Goal: Task Accomplishment & Management: Manage account settings

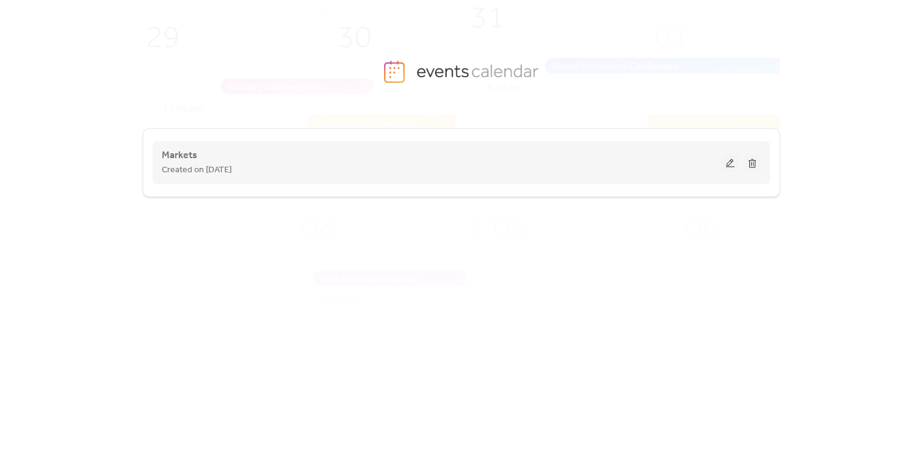
click at [347, 156] on div "Markets Created on 28-Jul-2023" at bounding box center [442, 162] width 560 height 29
click at [726, 164] on button at bounding box center [729, 162] width 17 height 18
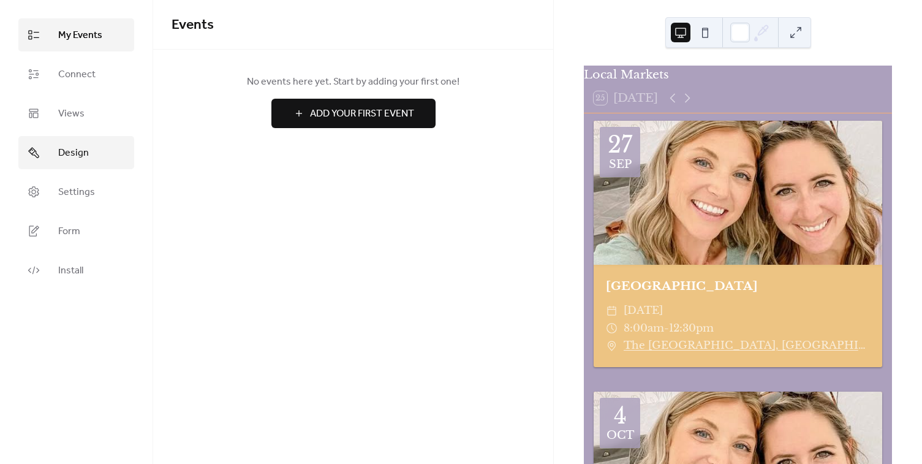
click at [73, 151] on span "Design" at bounding box center [73, 153] width 31 height 15
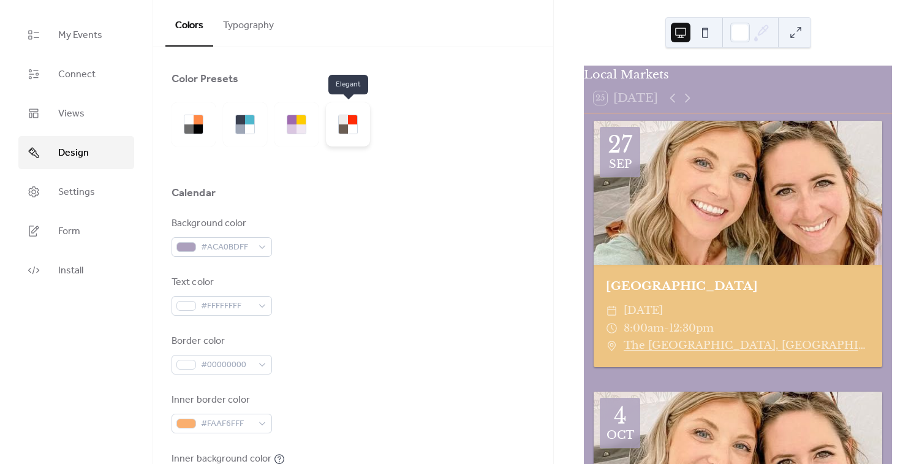
click at [342, 121] on div at bounding box center [343, 119] width 9 height 9
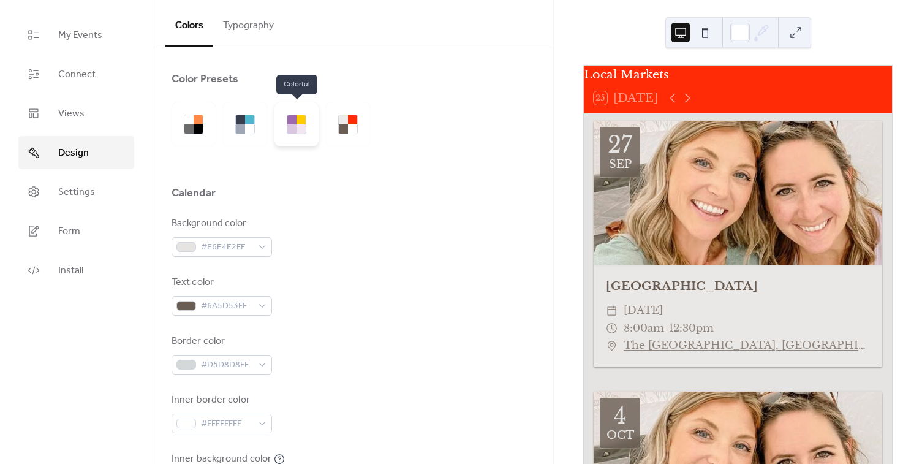
click at [304, 120] on div at bounding box center [300, 119] width 9 height 9
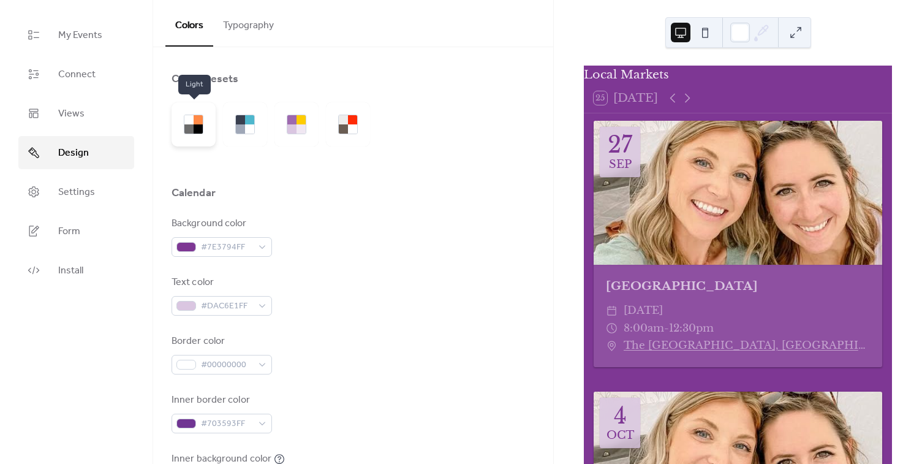
click at [195, 123] on div at bounding box center [197, 119] width 9 height 9
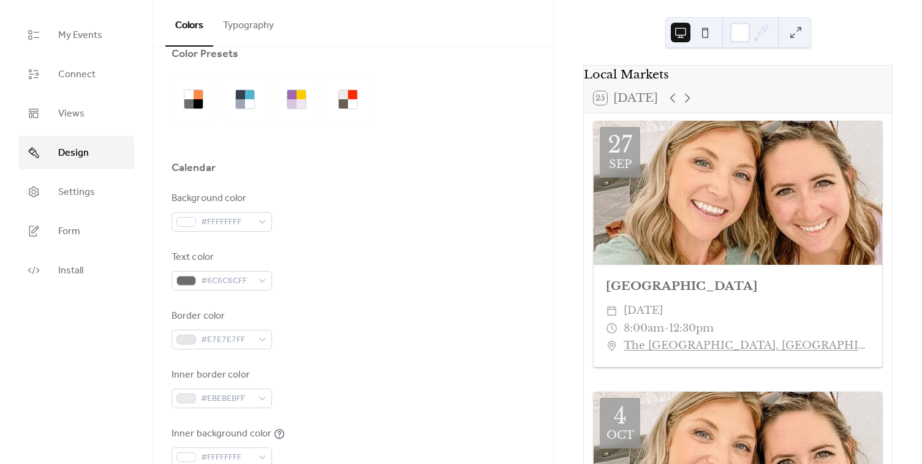
scroll to position [55, 0]
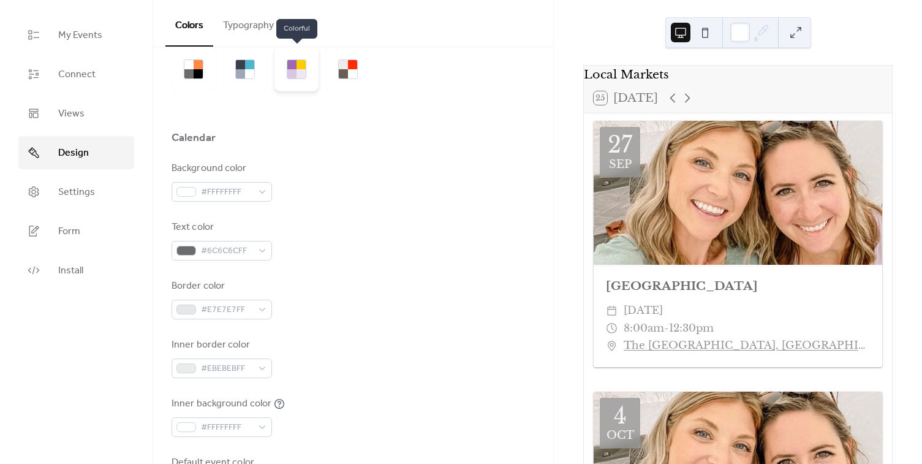
click at [305, 83] on div at bounding box center [296, 69] width 44 height 44
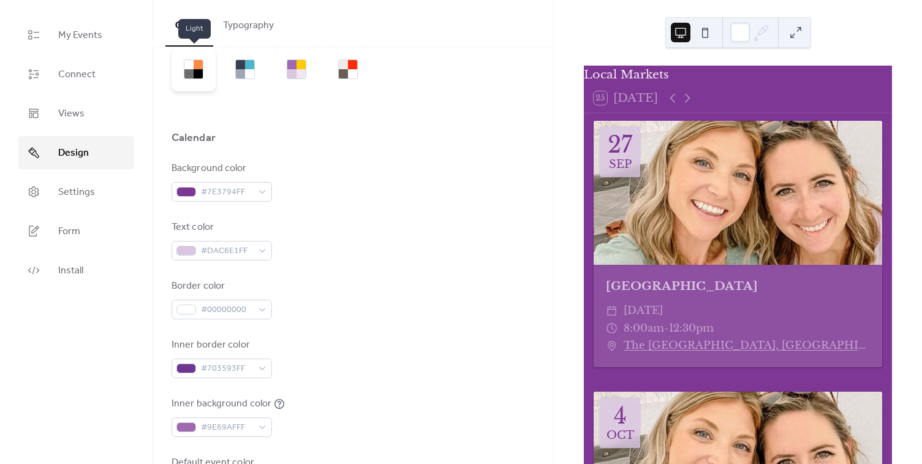
click at [190, 61] on div at bounding box center [188, 64] width 9 height 9
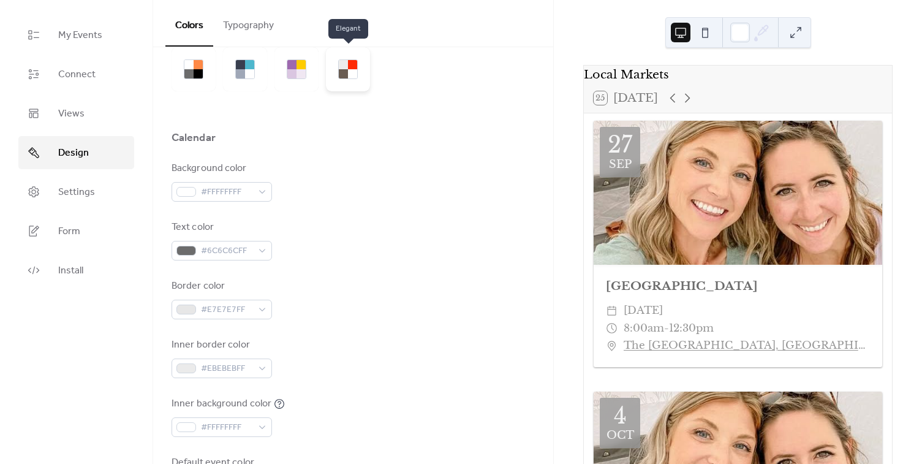
click at [355, 61] on div at bounding box center [352, 64] width 9 height 9
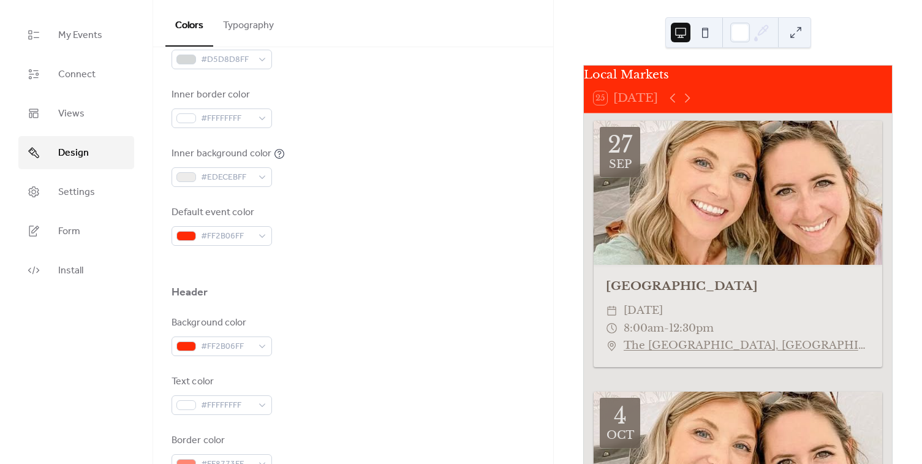
scroll to position [334, 0]
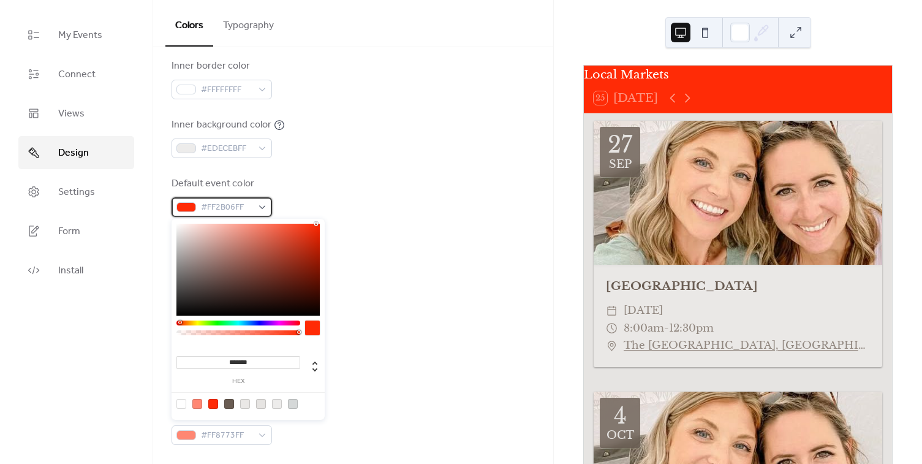
click at [257, 206] on div "#FF2B06FF" at bounding box center [221, 207] width 100 height 20
click at [196, 404] on div at bounding box center [197, 404] width 10 height 10
type input "*******"
click at [200, 405] on div at bounding box center [197, 404] width 10 height 10
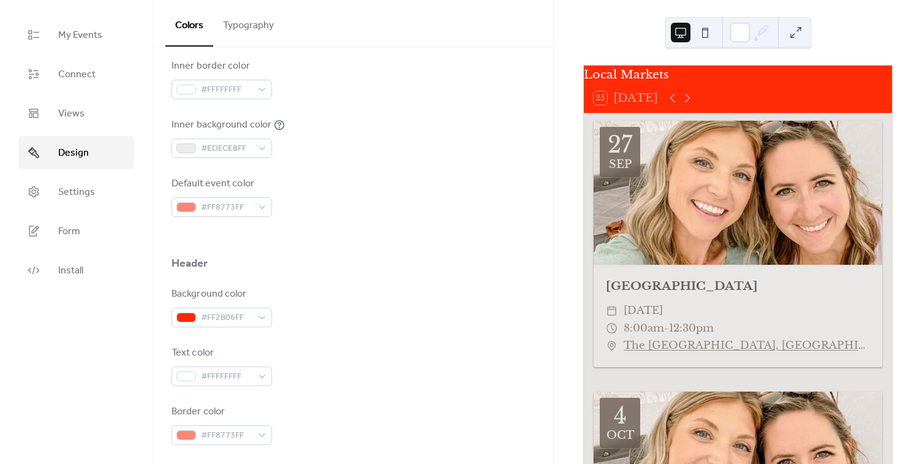
click at [411, 366] on div "Text color #FFFFFFFF" at bounding box center [352, 365] width 363 height 40
click at [224, 316] on span "#FF2B06FF" at bounding box center [226, 317] width 51 height 15
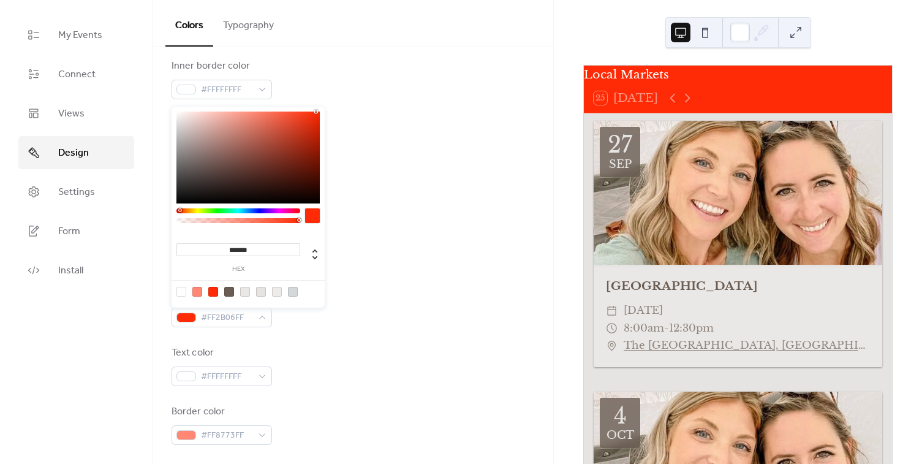
click at [196, 293] on div at bounding box center [197, 292] width 10 height 10
type input "*******"
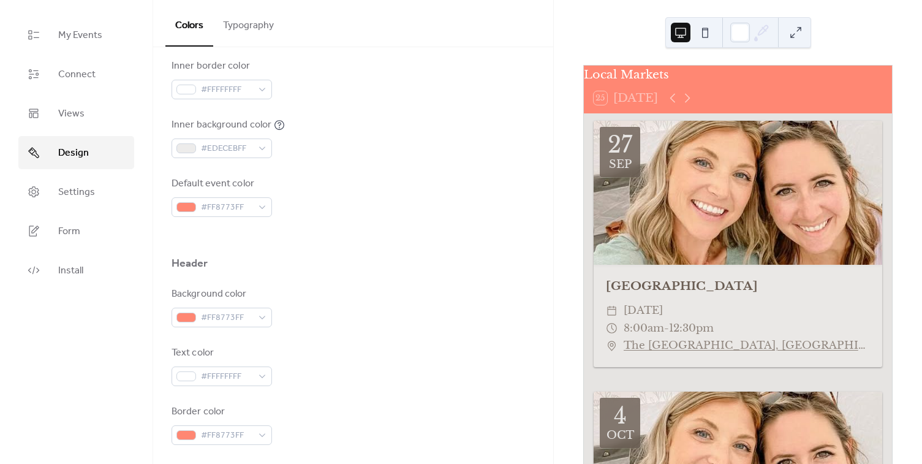
click at [402, 313] on div "Background color #FF8773FF" at bounding box center [352, 307] width 363 height 40
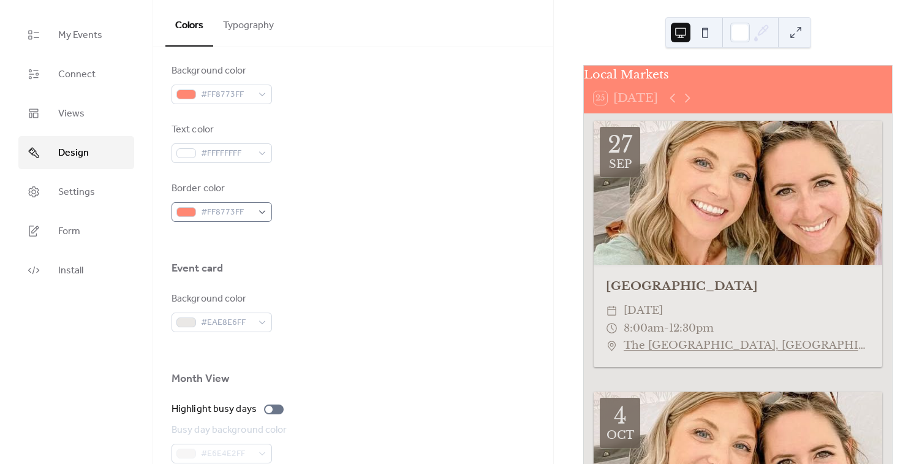
scroll to position [445, 0]
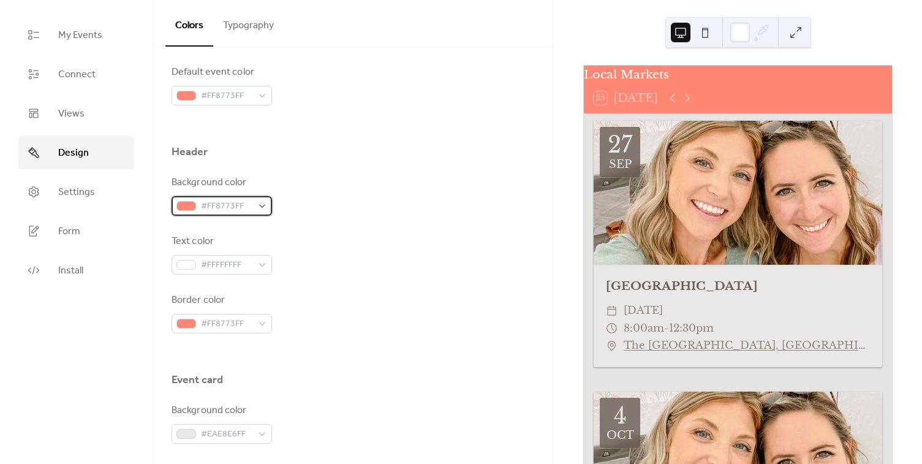
click at [235, 202] on span "#FF8773FF" at bounding box center [226, 206] width 51 height 15
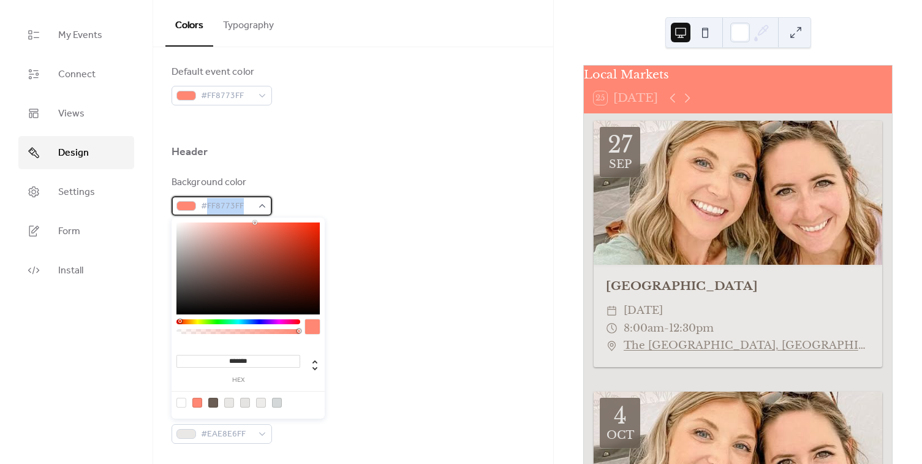
click at [235, 202] on span "#FF8773FF" at bounding box center [226, 206] width 51 height 15
click at [231, 205] on span "#FF8773FF" at bounding box center [226, 206] width 51 height 15
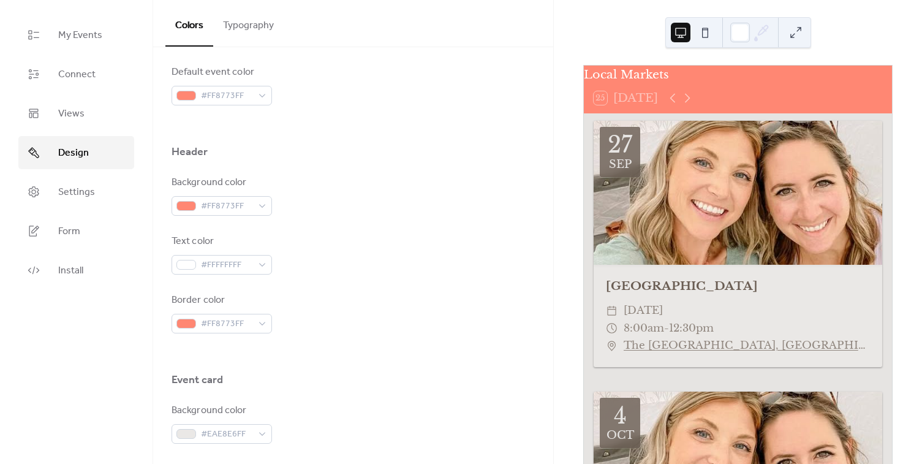
drag, startPoint x: 224, startPoint y: 202, endPoint x: 306, endPoint y: 43, distance: 178.3
click at [357, 137] on div at bounding box center [352, 124] width 363 height 39
click at [230, 205] on span "#FF8773FF" at bounding box center [226, 206] width 51 height 15
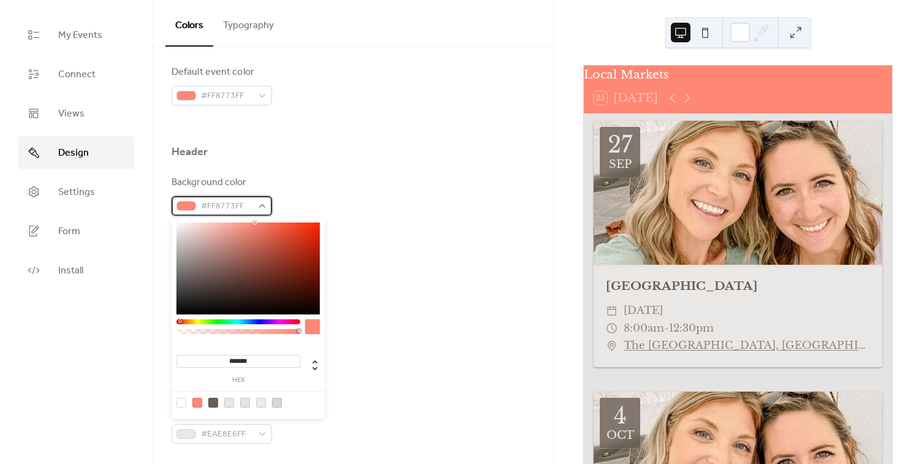
click at [230, 203] on span "#FF8773FF" at bounding box center [226, 206] width 51 height 15
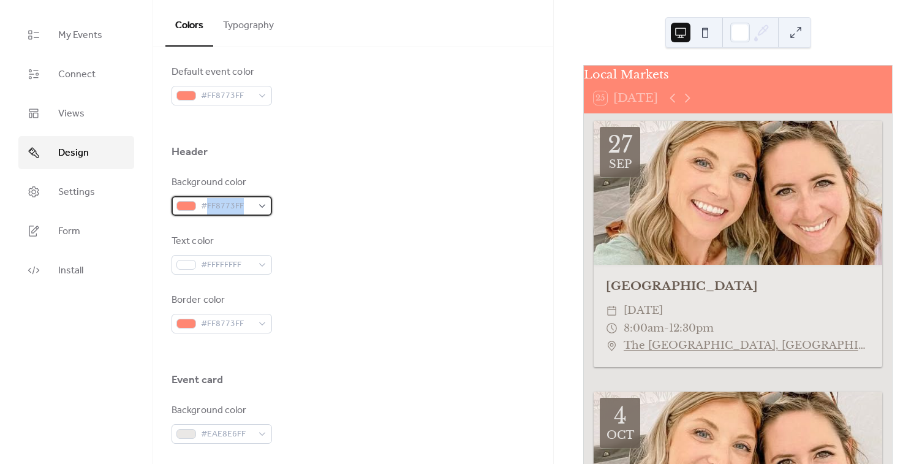
click at [230, 203] on span "#FF8773FF" at bounding box center [226, 206] width 51 height 15
drag, startPoint x: 230, startPoint y: 203, endPoint x: 360, endPoint y: 155, distance: 139.1
click at [360, 155] on div "Header" at bounding box center [352, 155] width 363 height 21
click at [229, 205] on span "#FF8773FF" at bounding box center [226, 206] width 51 height 15
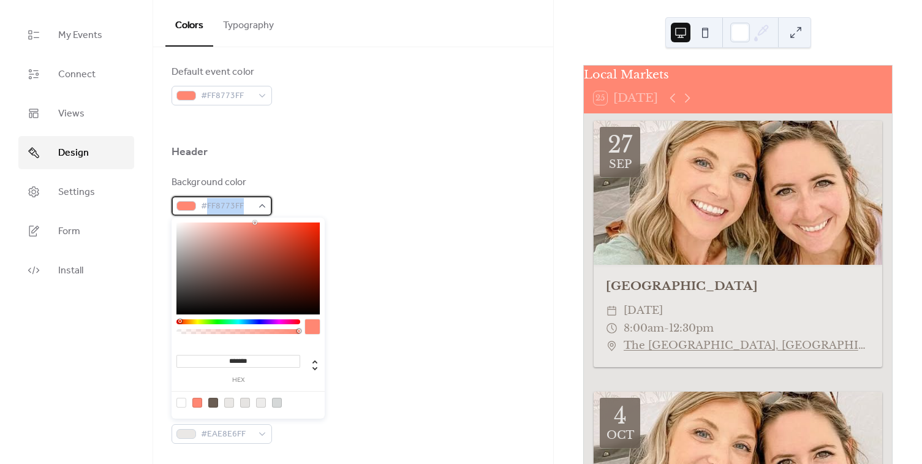
click at [229, 205] on span "#FF8773FF" at bounding box center [226, 206] width 51 height 15
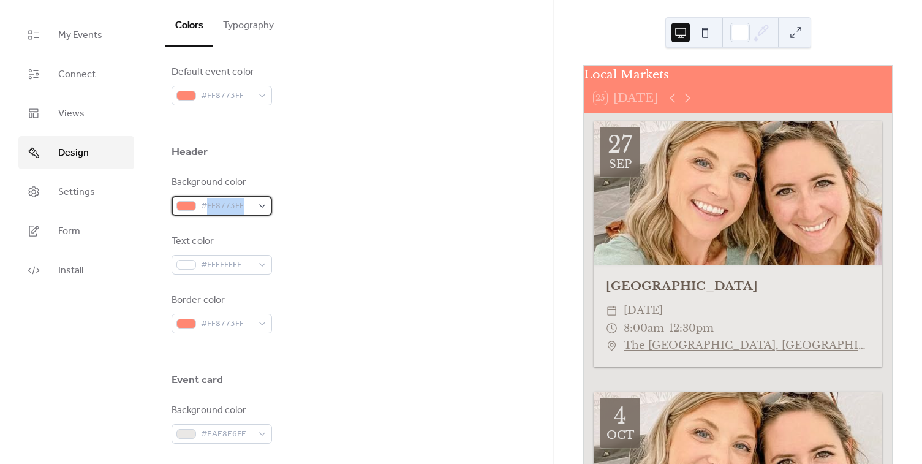
click at [229, 205] on span "#FF8773FF" at bounding box center [226, 206] width 51 height 15
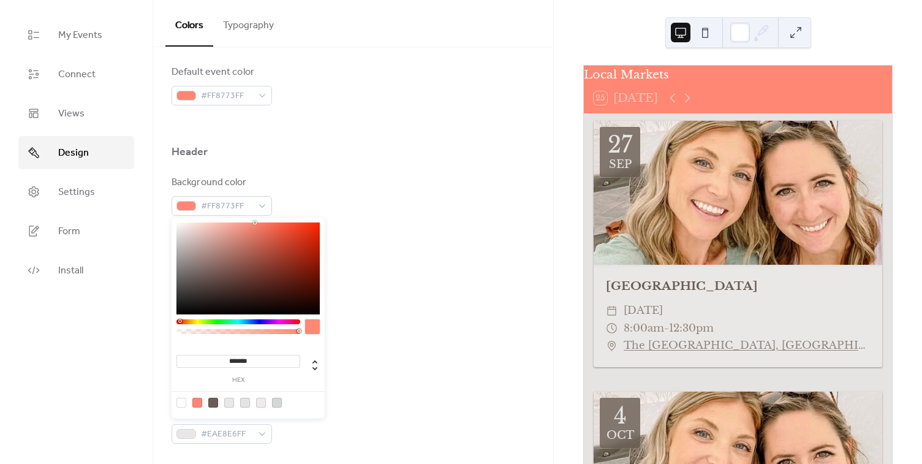
click at [243, 359] on input "*******" at bounding box center [238, 361] width 124 height 13
click at [242, 359] on input "*******" at bounding box center [238, 361] width 124 height 13
paste input
type input "*******"
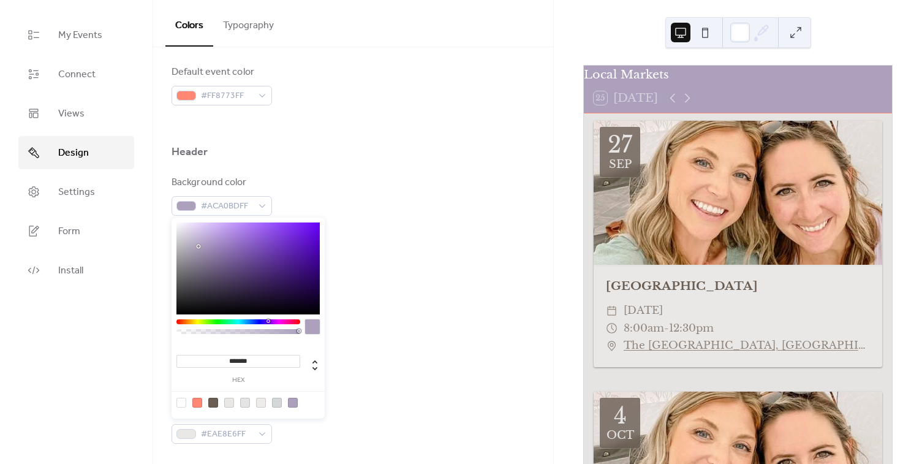
click at [376, 236] on div "Text color #FFFFFFFF" at bounding box center [352, 254] width 363 height 40
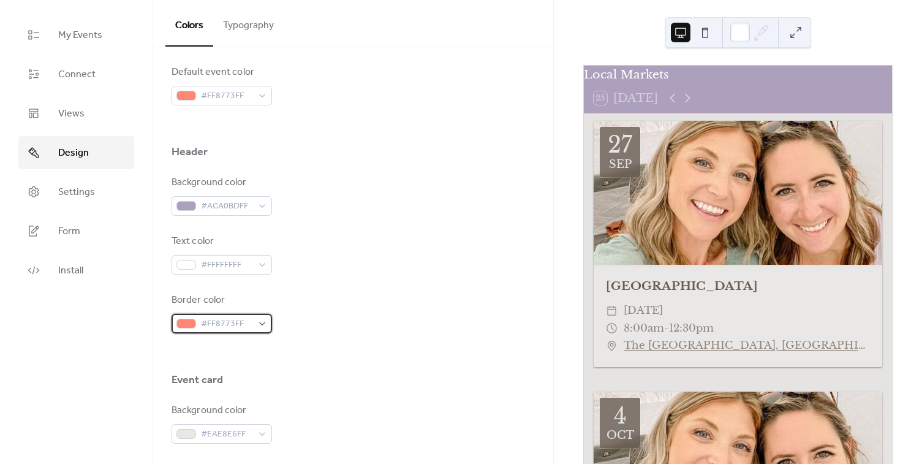
click at [225, 323] on span "#FF8773FF" at bounding box center [226, 324] width 51 height 15
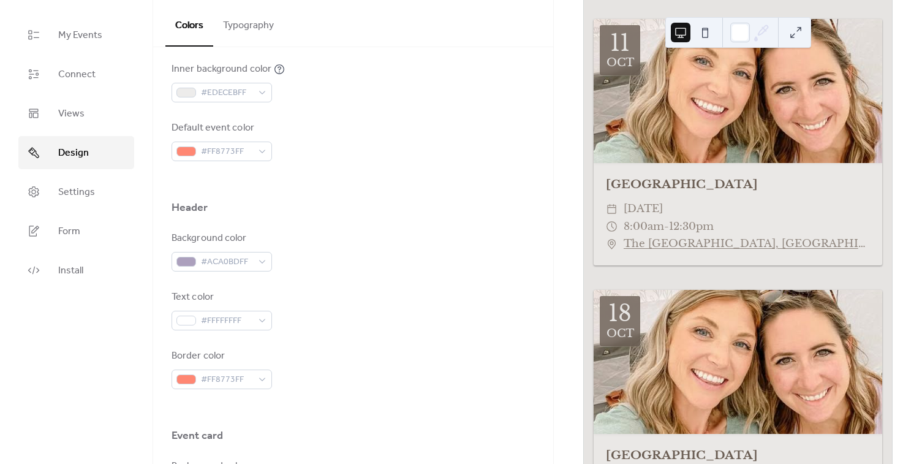
scroll to position [557, 0]
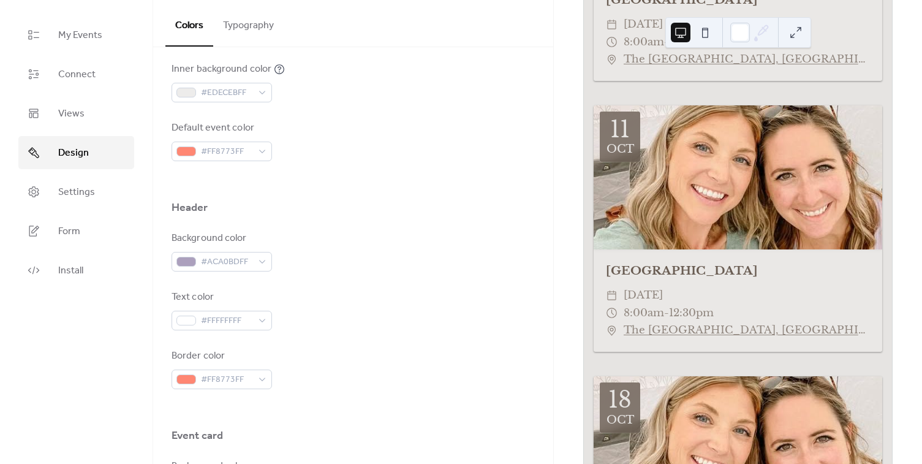
click at [692, 329] on link "The Tower Grove Farmers' Market, Center Cross Dr, St. Louis, MO 63116, USA" at bounding box center [746, 330] width 246 height 18
click at [607, 152] on div "Oct" at bounding box center [620, 148] width 28 height 11
click at [682, 180] on div at bounding box center [737, 177] width 288 height 145
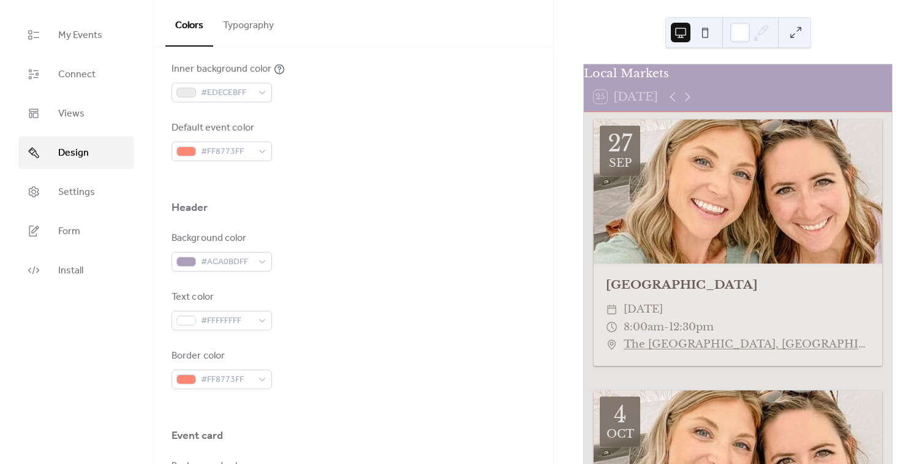
scroll to position [0, 0]
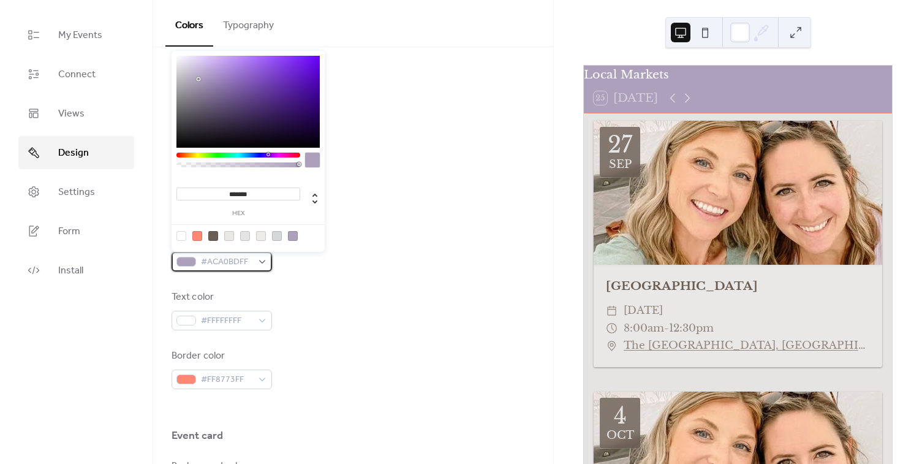
click at [251, 257] on span "#ACA0BDFF" at bounding box center [226, 262] width 51 height 15
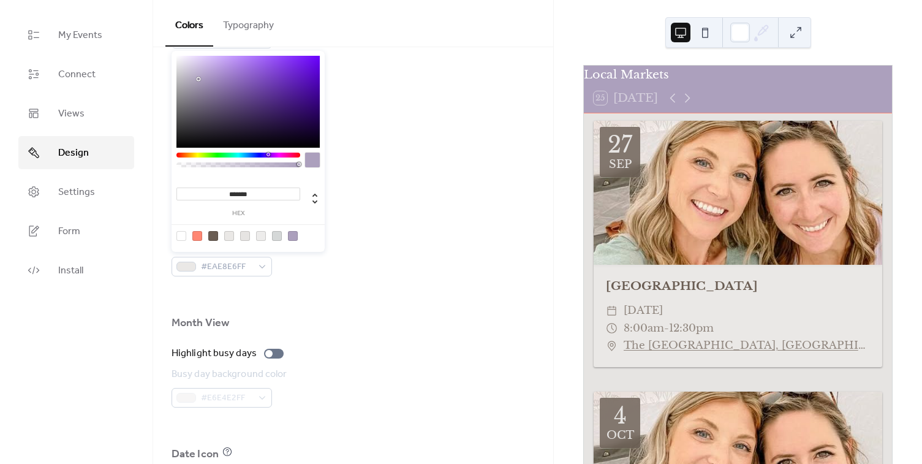
click at [400, 317] on div "Month View" at bounding box center [352, 325] width 363 height 21
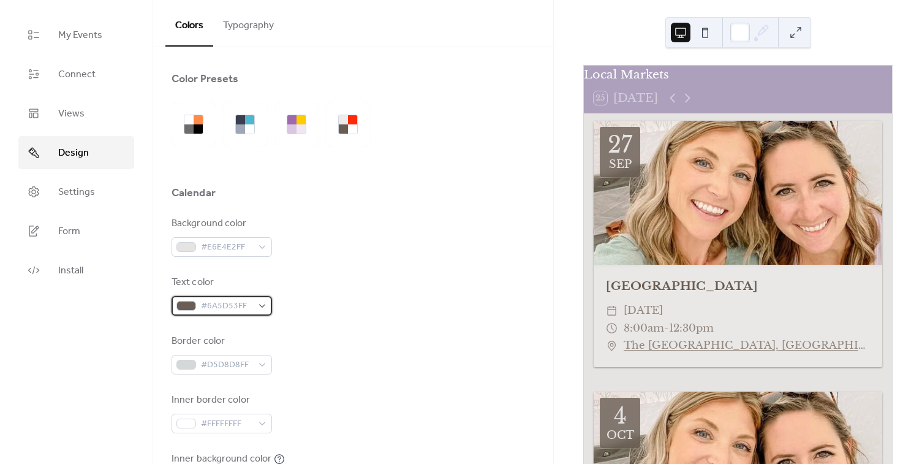
click at [254, 305] on div "#6A5D53FF" at bounding box center [221, 306] width 100 height 20
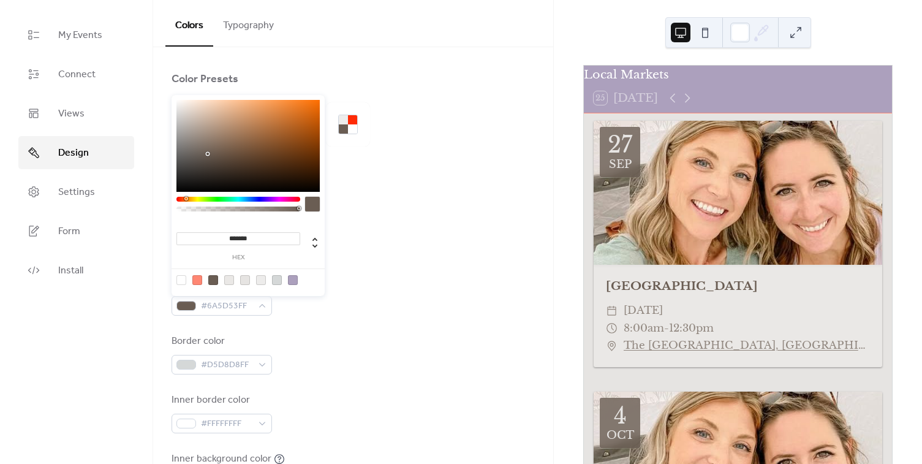
click at [242, 238] on input "*******" at bounding box center [238, 238] width 124 height 13
paste input
type input "*******"
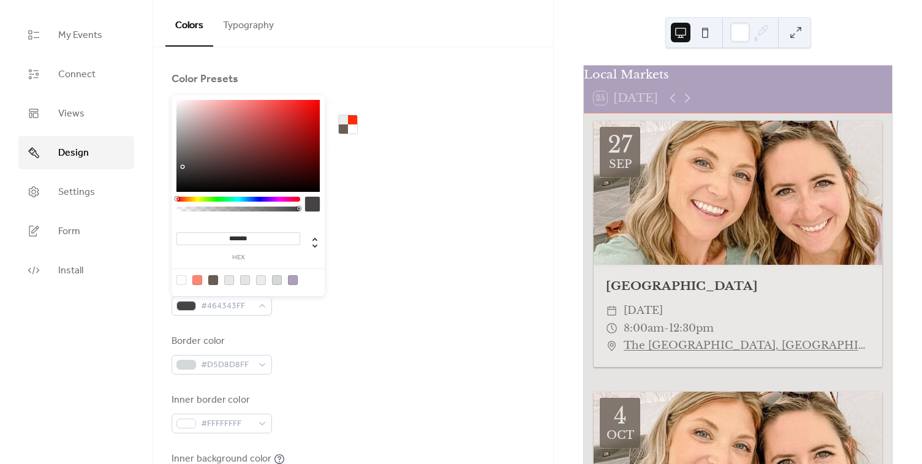
click at [355, 244] on div "Background color #E6E4E2FF" at bounding box center [352, 236] width 363 height 40
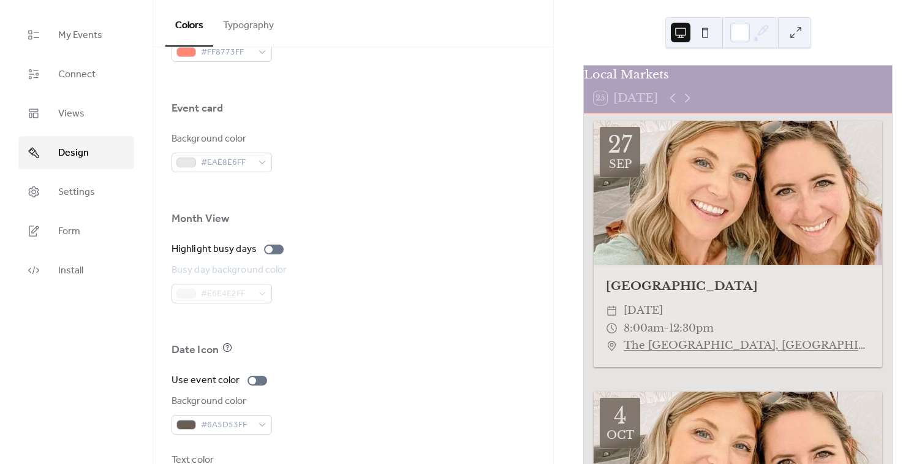
scroll to position [770, 0]
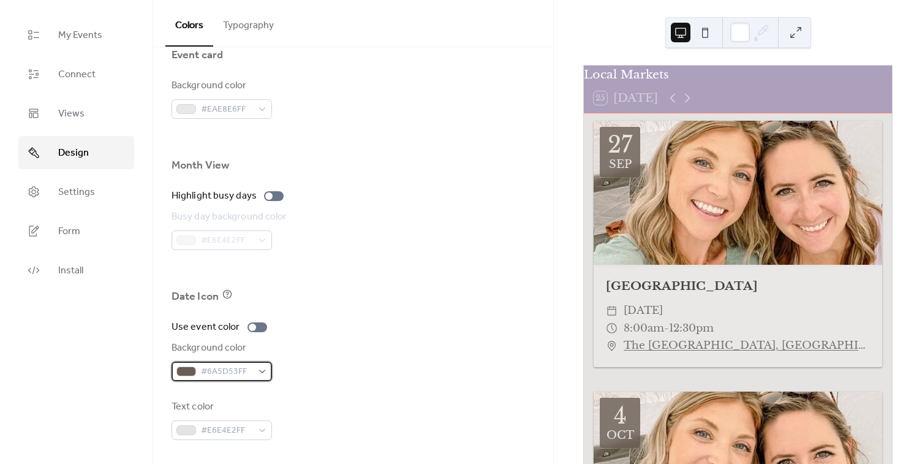
click at [224, 367] on span "#6A5D53FF" at bounding box center [226, 371] width 51 height 15
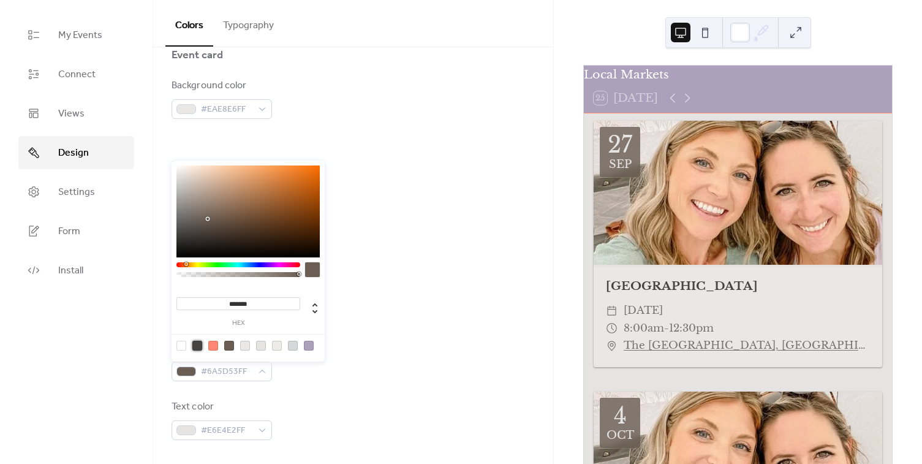
click at [194, 345] on div at bounding box center [197, 345] width 10 height 10
type input "*******"
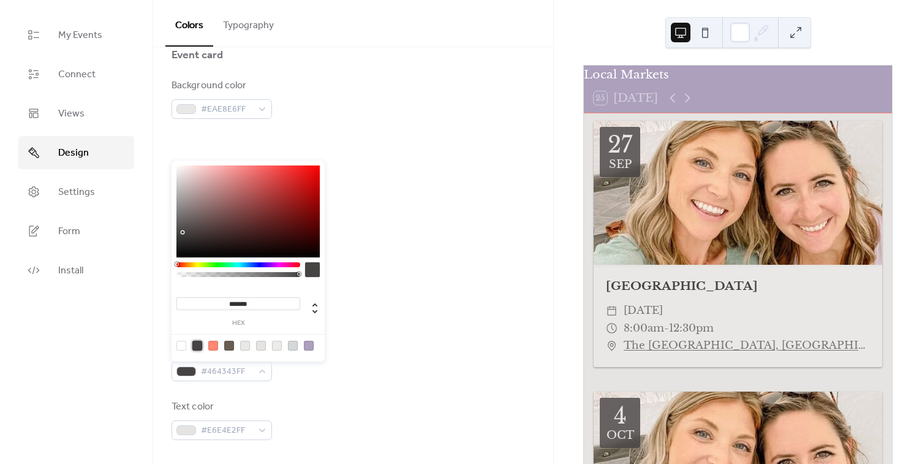
click at [473, 339] on div "Use event color Background color #464343FF Text color #E6E4E2FF" at bounding box center [352, 380] width 363 height 120
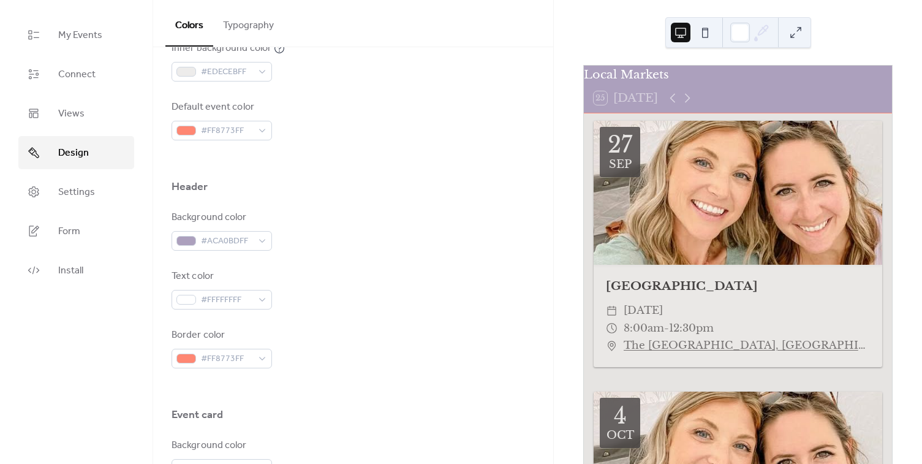
scroll to position [380, 0]
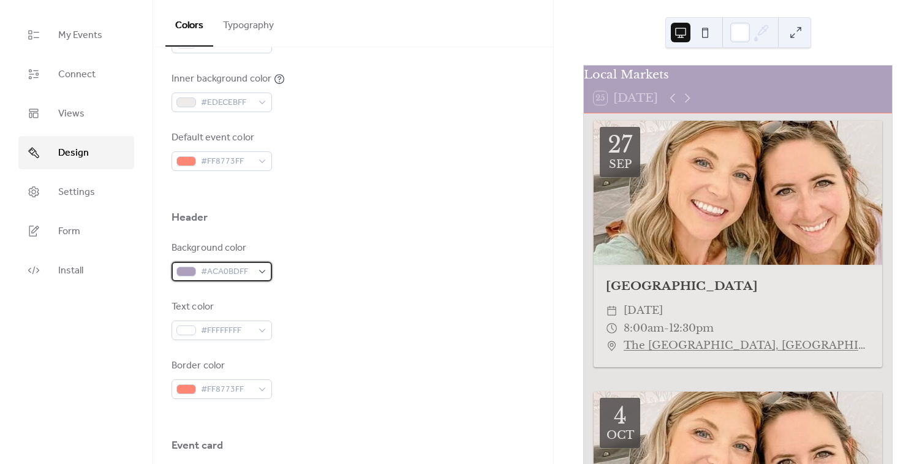
click at [230, 274] on span "#ACA0BDFF" at bounding box center [226, 272] width 51 height 15
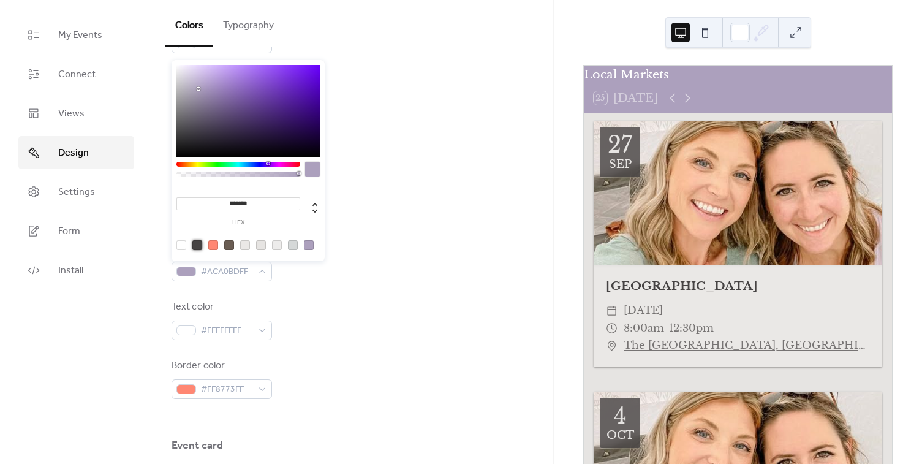
click at [194, 247] on div at bounding box center [197, 245] width 10 height 10
type input "*******"
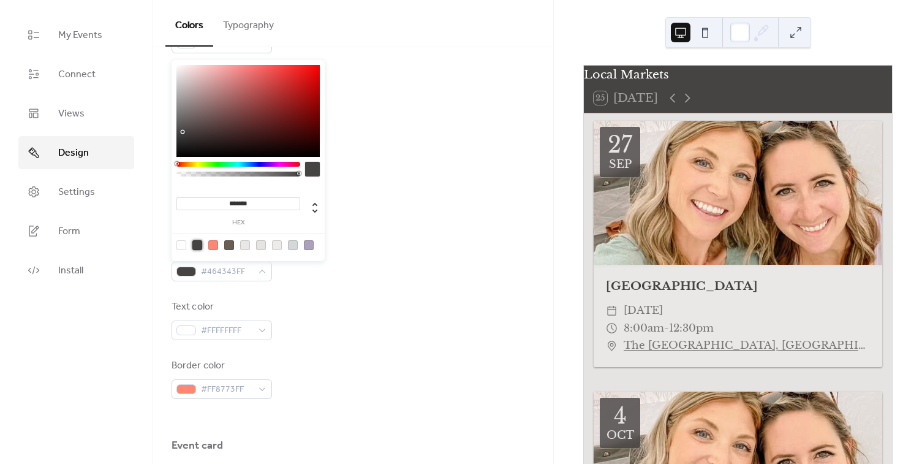
click at [400, 242] on div "Background color #464343FF" at bounding box center [352, 261] width 363 height 40
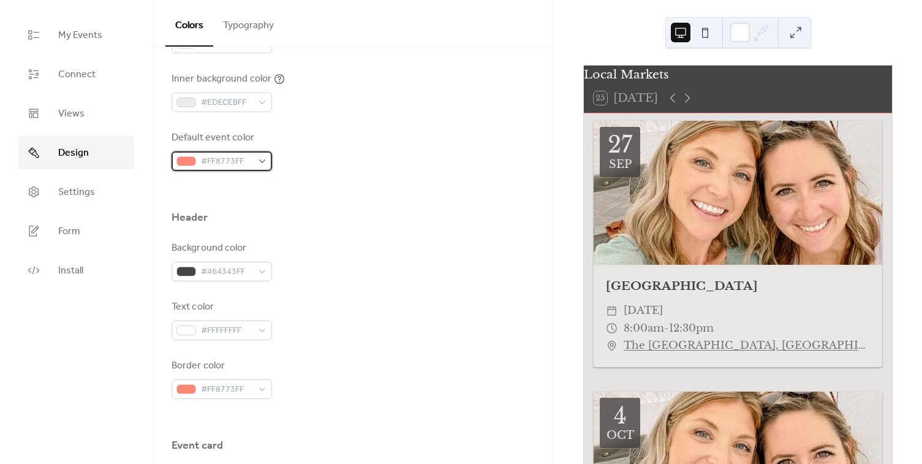
click at [239, 154] on span "#FF8773FF" at bounding box center [226, 161] width 51 height 15
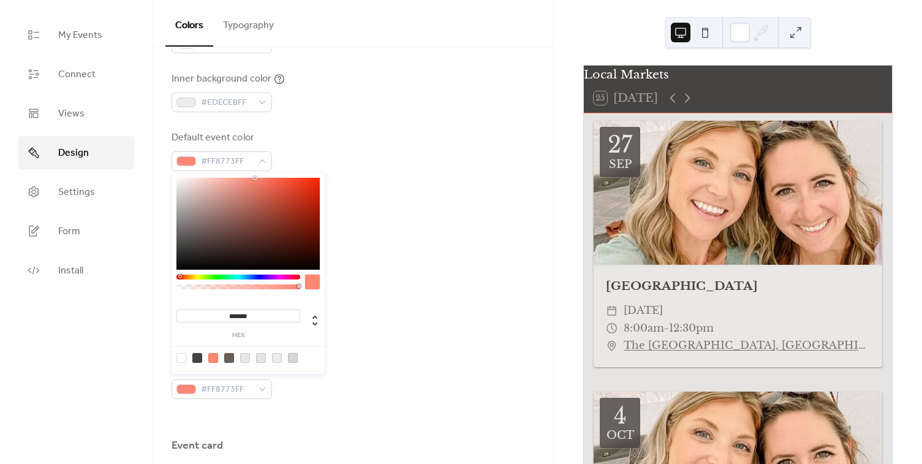
click at [254, 317] on input "*******" at bounding box center [238, 315] width 124 height 13
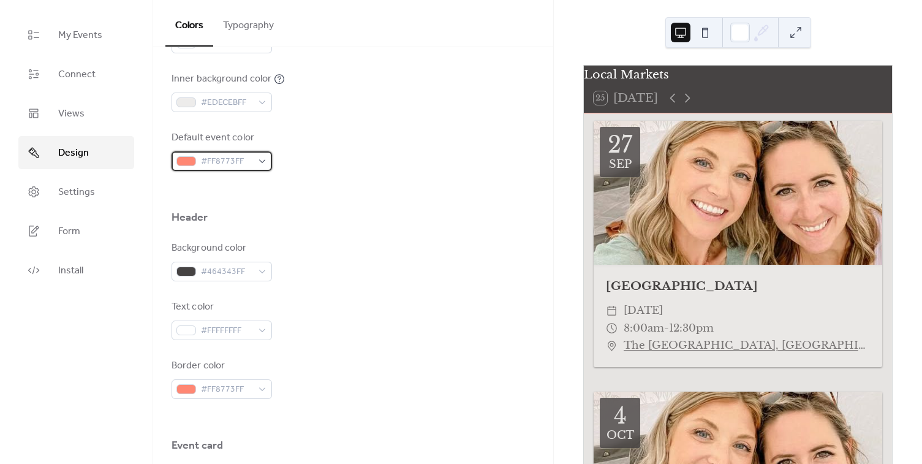
click at [233, 158] on span "#FF8773FF" at bounding box center [226, 161] width 51 height 15
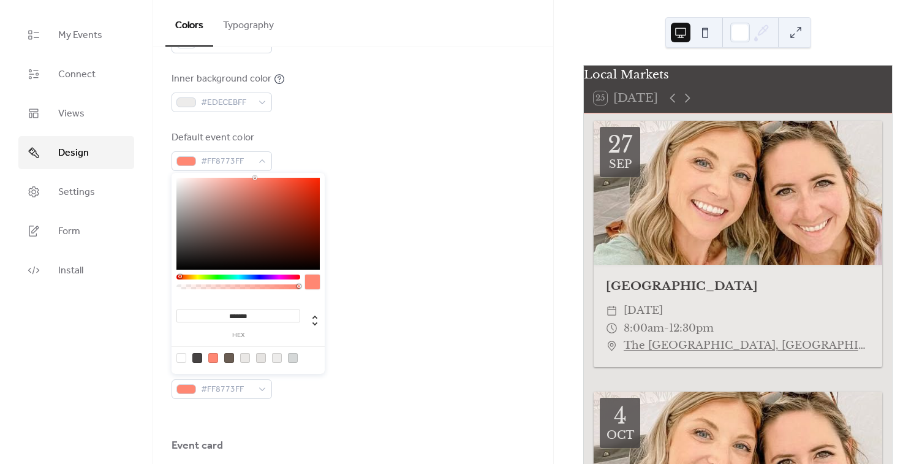
click at [249, 318] on input "*******" at bounding box center [238, 315] width 124 height 13
paste input
type input "*******"
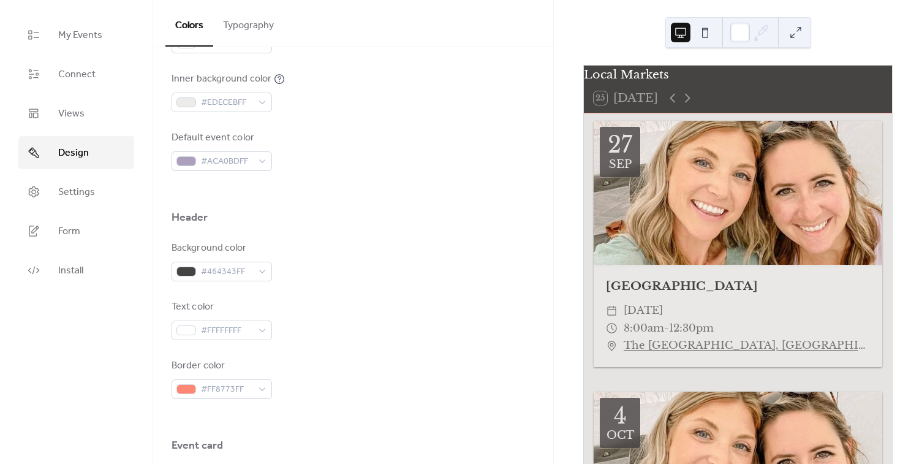
click at [428, 276] on div "Background color #464343FF" at bounding box center [352, 261] width 363 height 40
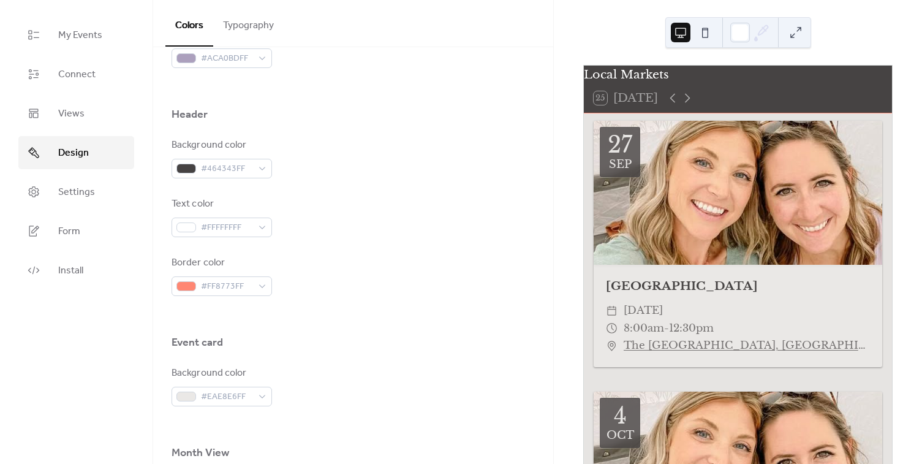
scroll to position [491, 0]
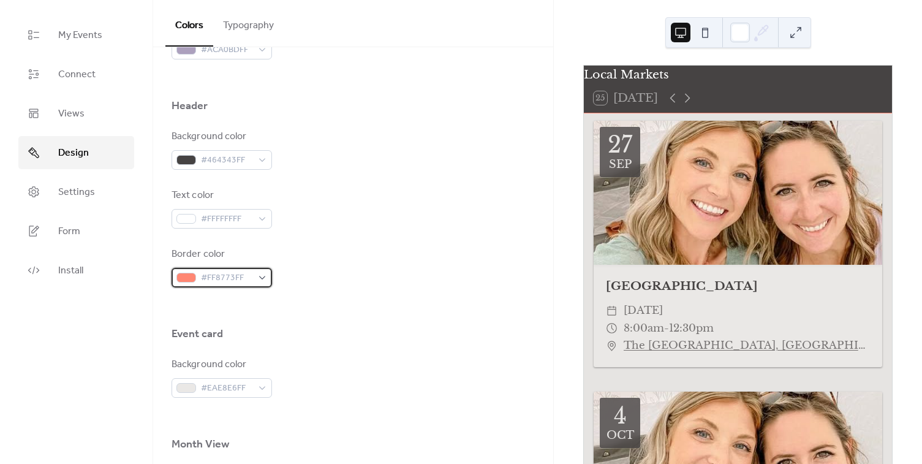
click at [224, 275] on span "#FF8773FF" at bounding box center [226, 278] width 51 height 15
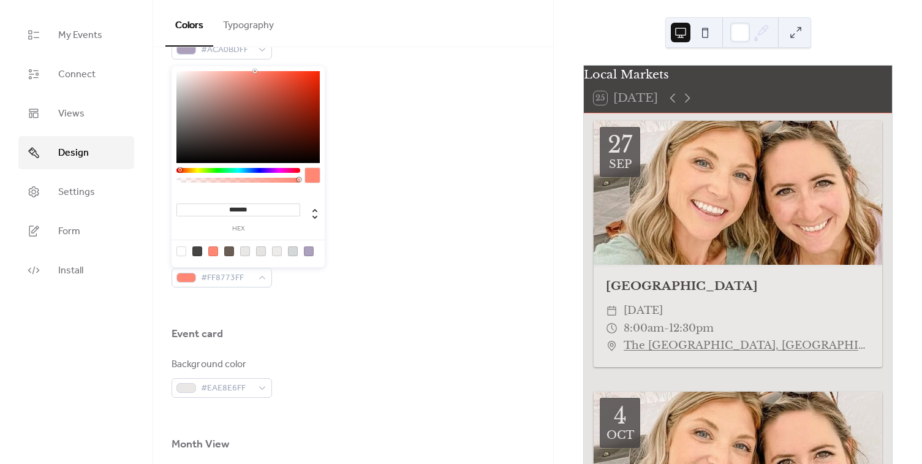
click at [310, 250] on div at bounding box center [309, 251] width 10 height 10
type input "*******"
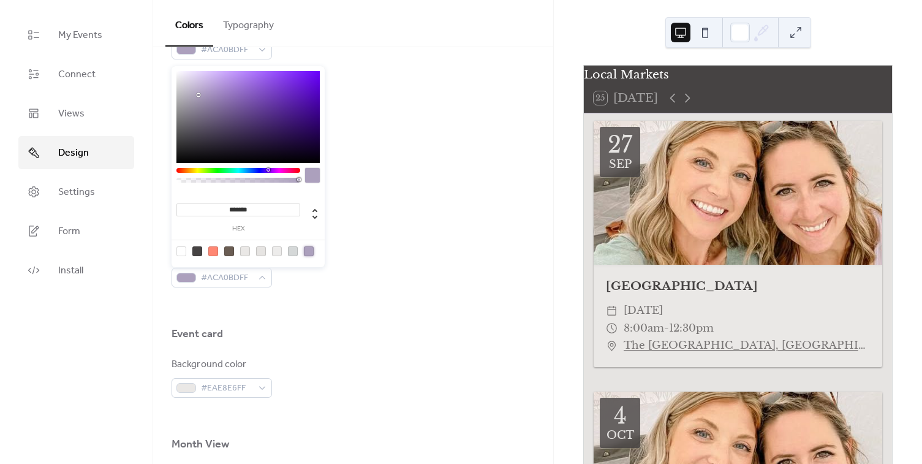
click at [426, 236] on div "Background color #464343FF Text color #FFFFFFFF Border color #ACA0BDFF" at bounding box center [352, 208] width 363 height 158
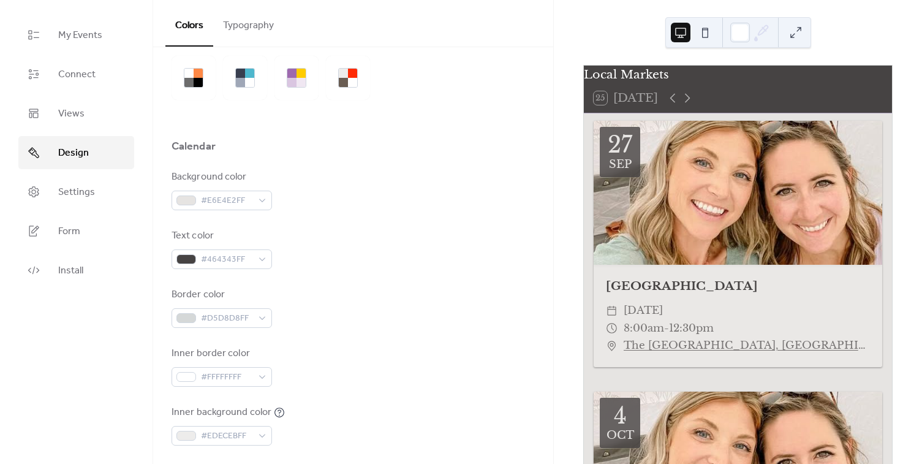
scroll to position [46, 0]
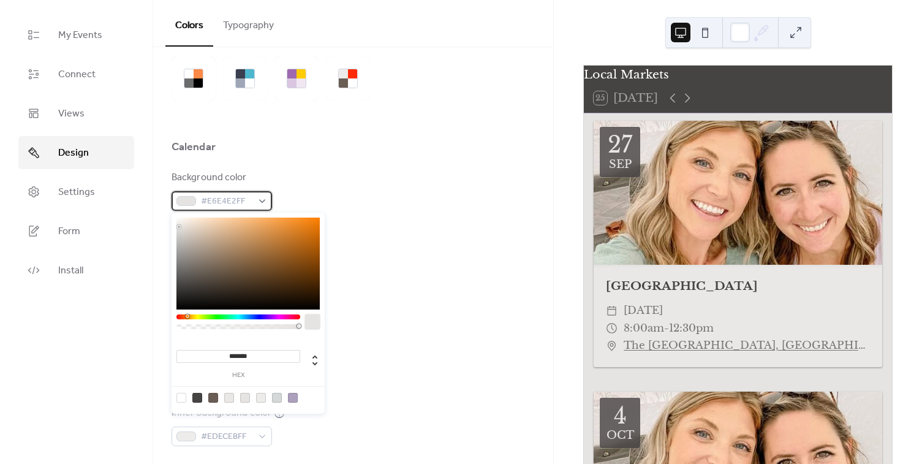
click at [243, 201] on span "#E6E4E2FF" at bounding box center [226, 201] width 51 height 15
click at [293, 397] on div at bounding box center [293, 398] width 10 height 10
type input "*******"
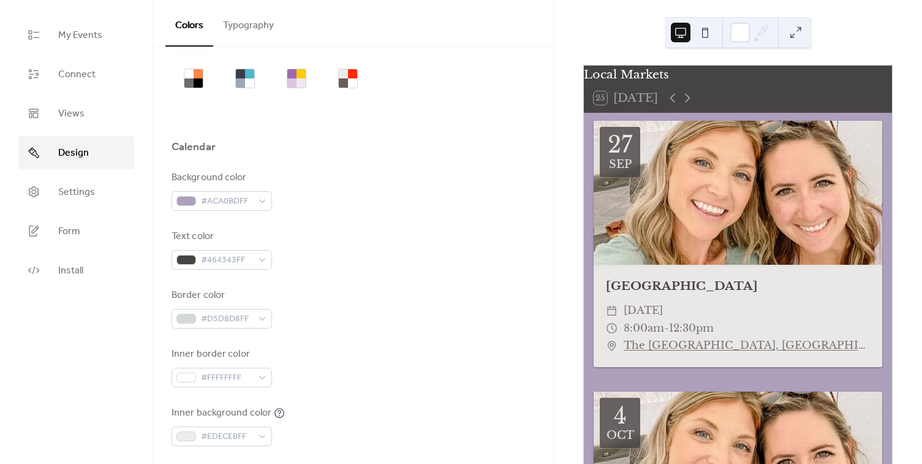
click at [429, 354] on div "Inner border color #FFFFFFFF" at bounding box center [352, 367] width 363 height 40
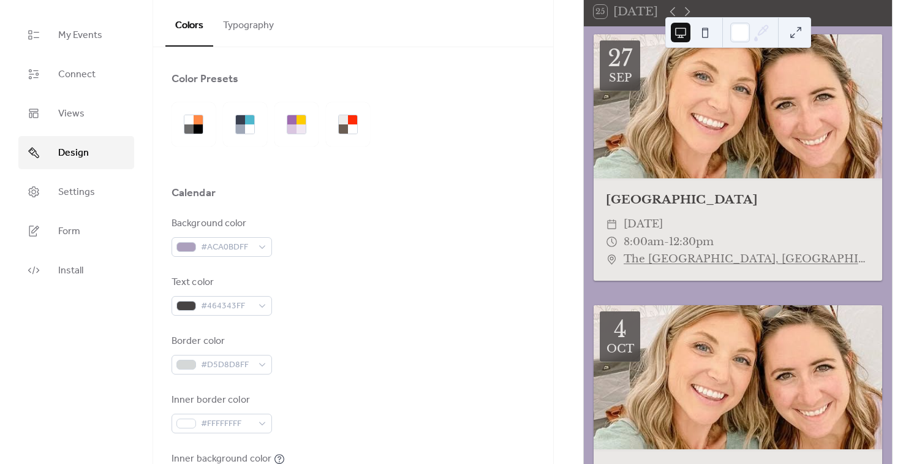
scroll to position [66, 0]
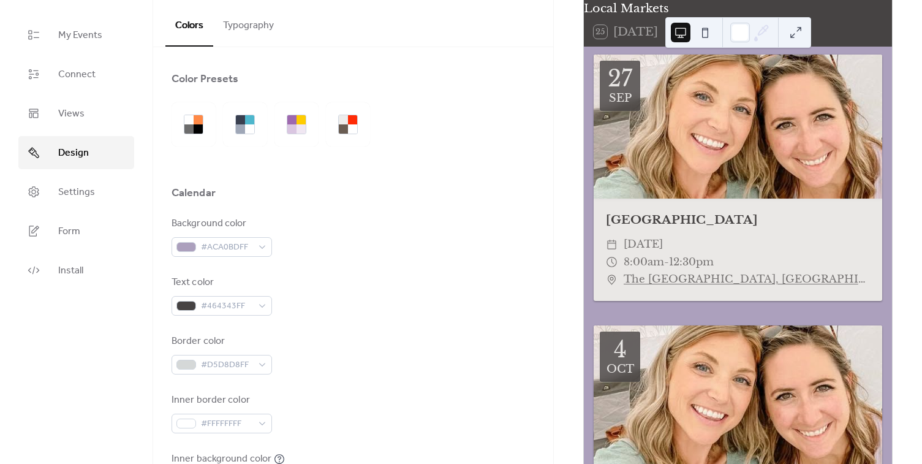
click at [437, 37] on div "Colors Typography" at bounding box center [353, 23] width 400 height 47
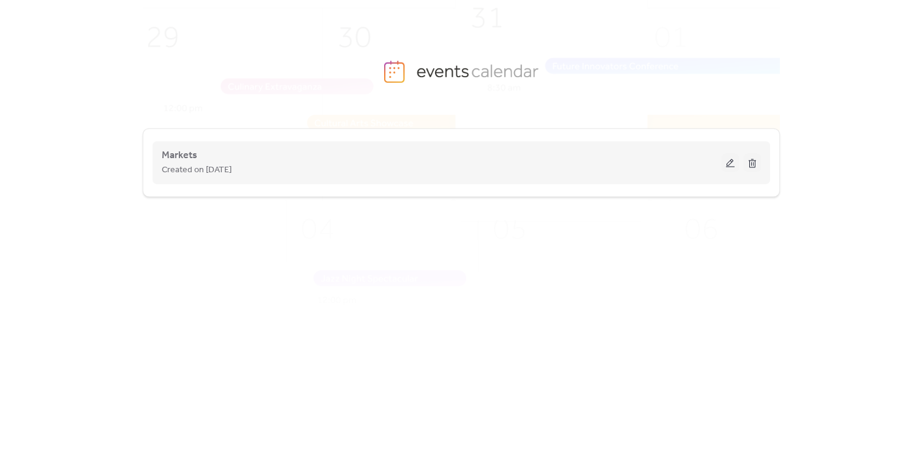
click at [725, 164] on button at bounding box center [729, 162] width 17 height 18
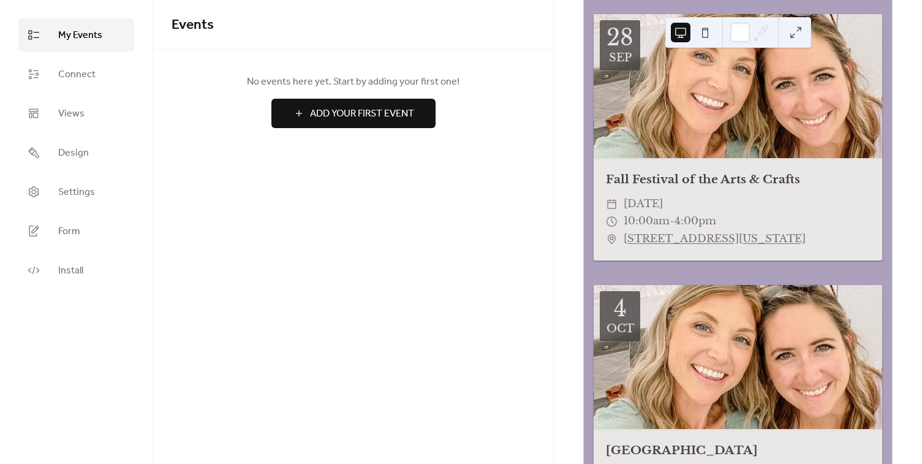
scroll to position [901, 0]
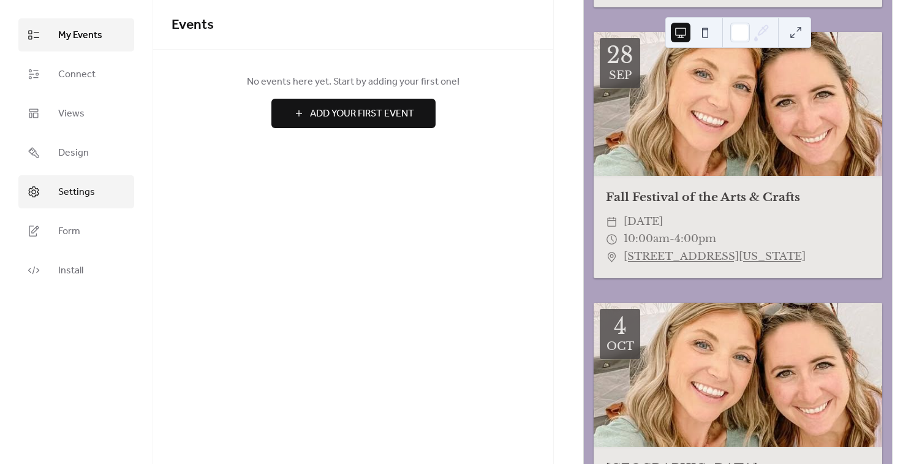
click at [84, 189] on span "Settings" at bounding box center [76, 192] width 37 height 15
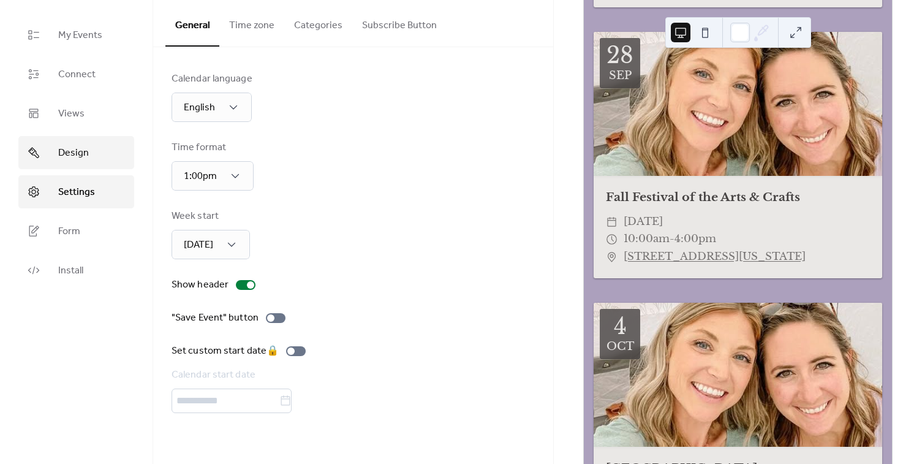
click at [64, 152] on span "Design" at bounding box center [73, 153] width 31 height 15
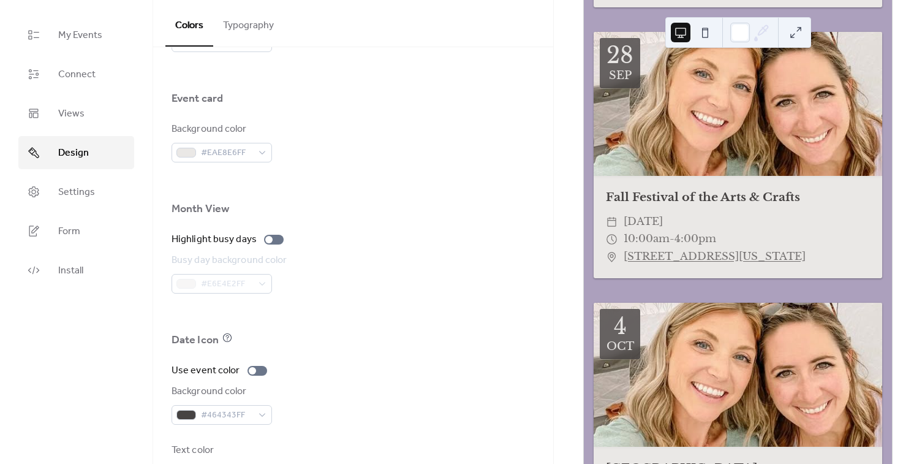
scroll to position [770, 0]
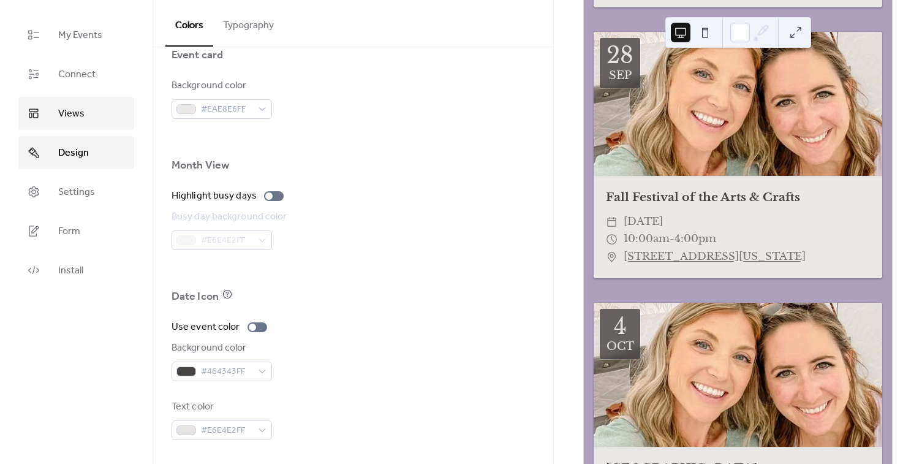
click at [73, 107] on span "Views" at bounding box center [71, 114] width 26 height 15
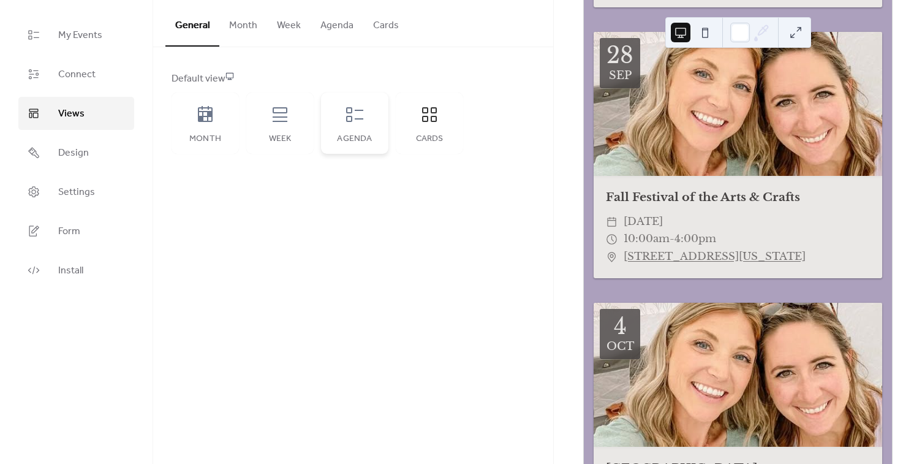
click at [345, 126] on div "Agenda" at bounding box center [354, 122] width 67 height 61
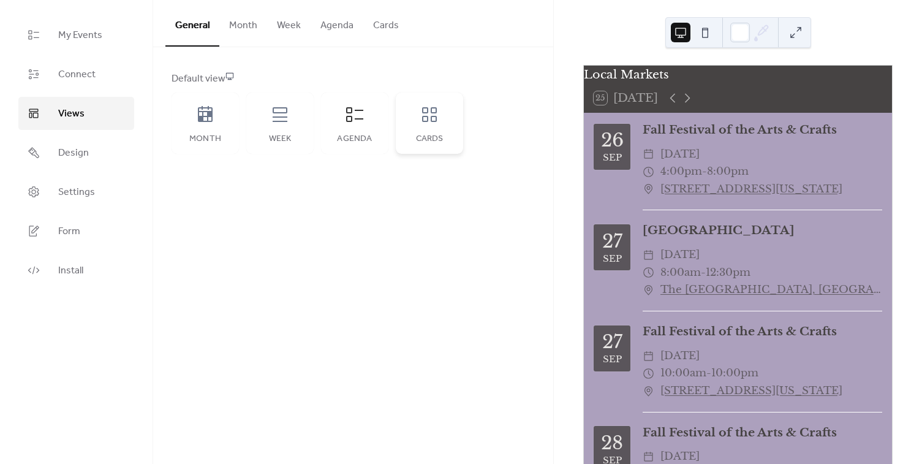
click at [427, 121] on icon at bounding box center [429, 114] width 15 height 15
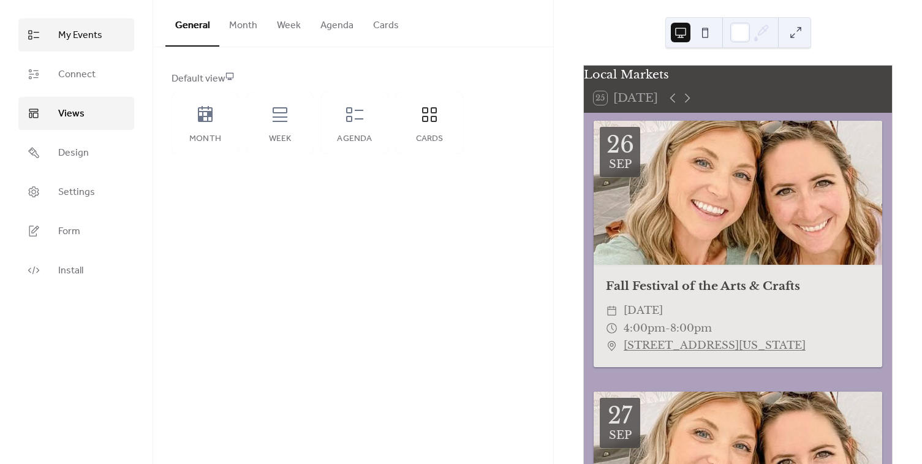
click at [77, 39] on span "My Events" at bounding box center [80, 35] width 44 height 15
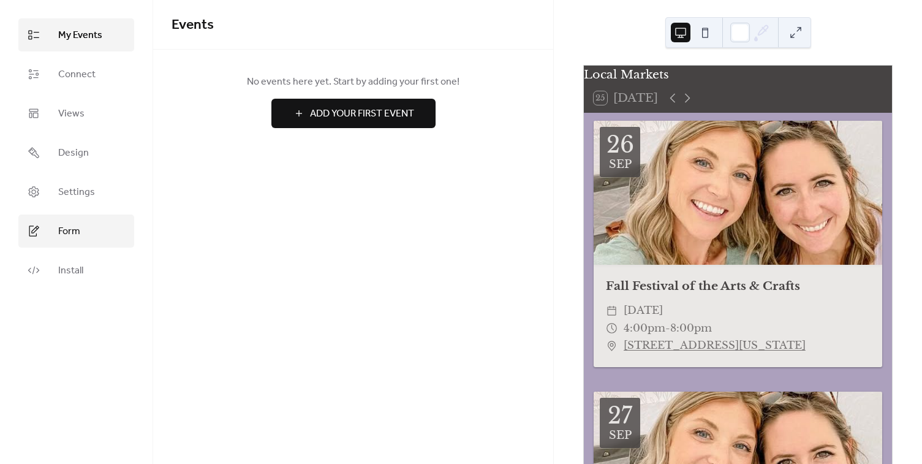
click at [81, 244] on link "Form" at bounding box center [76, 230] width 116 height 33
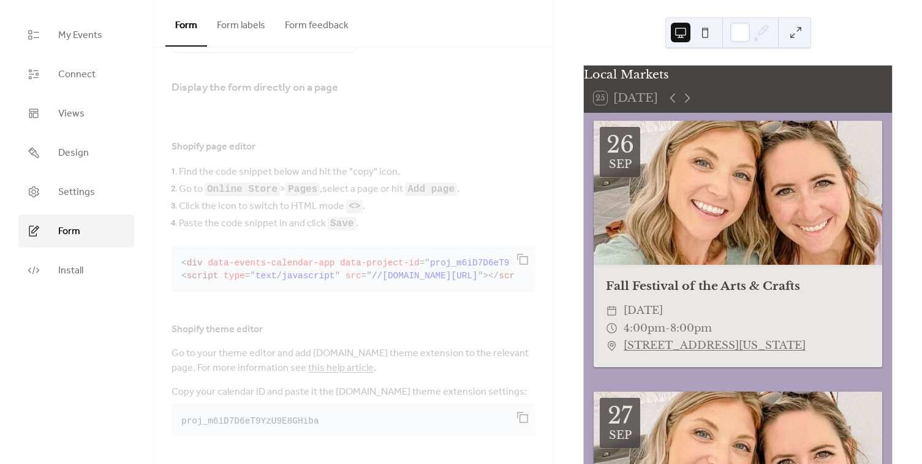
scroll to position [220, 0]
click at [66, 39] on span "My Events" at bounding box center [80, 35] width 44 height 15
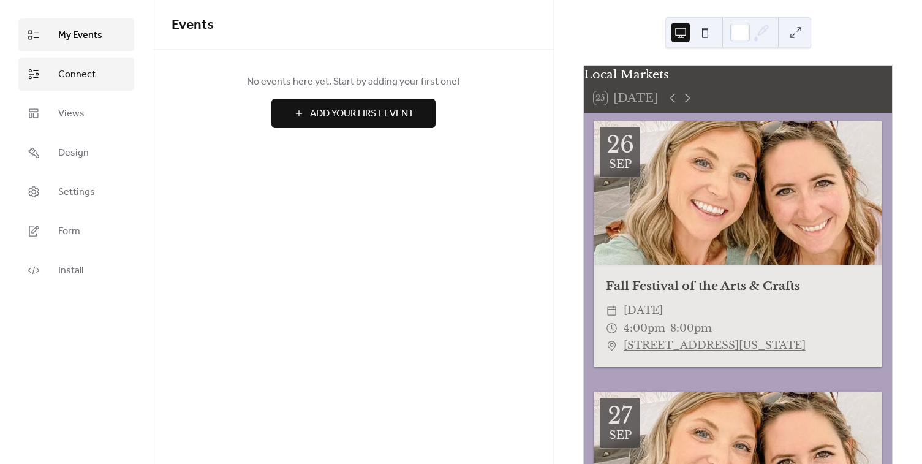
click at [68, 77] on span "Connect" at bounding box center [76, 74] width 37 height 15
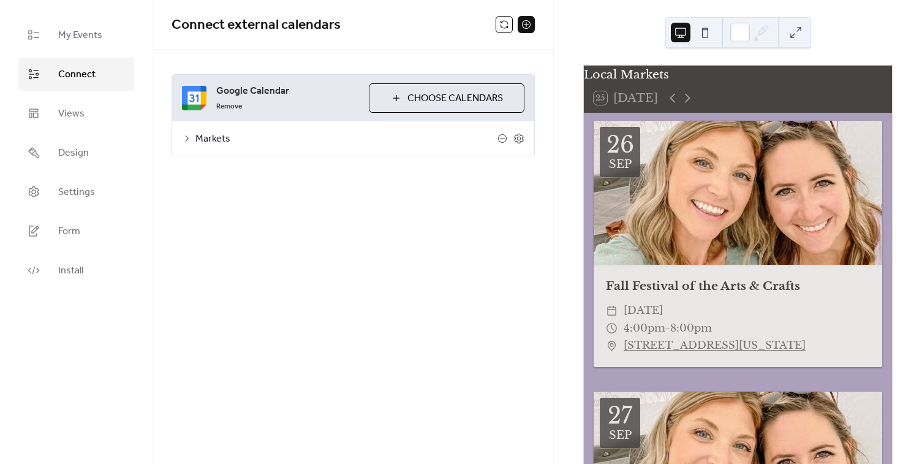
click at [194, 133] on div "Markets" at bounding box center [353, 138] width 362 height 34
click at [191, 138] on icon at bounding box center [187, 138] width 10 height 10
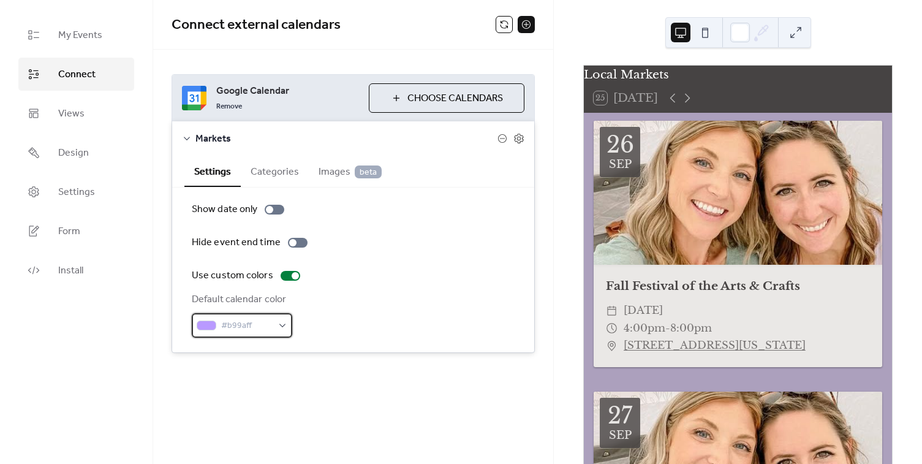
click at [269, 323] on span "#b99aff" at bounding box center [246, 325] width 51 height 15
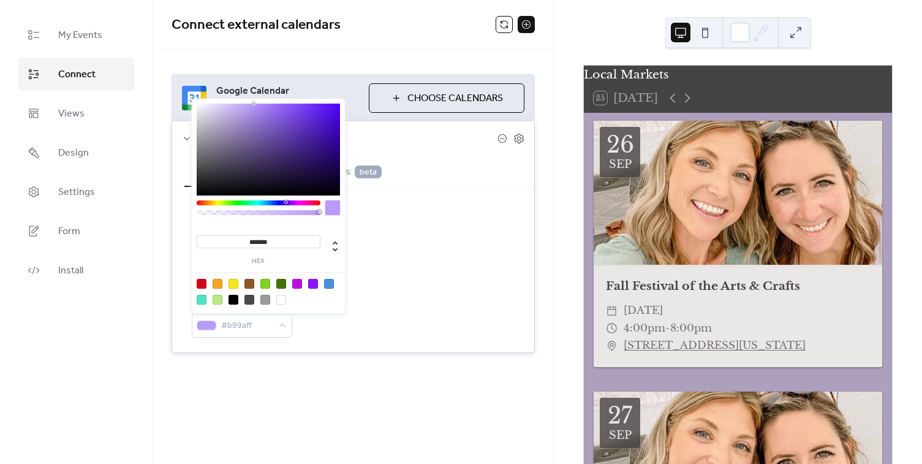
click at [265, 241] on input "*******" at bounding box center [259, 241] width 124 height 13
paste input "**********"
type input "**********"
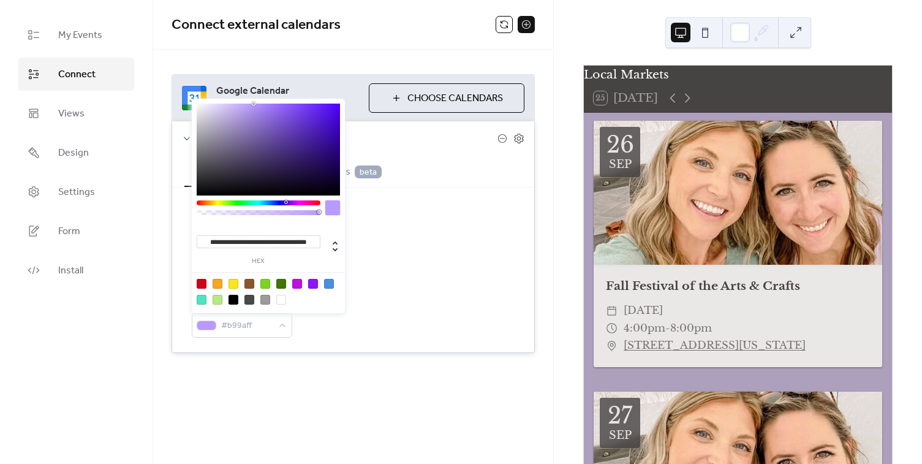
click at [265, 241] on input "**********" at bounding box center [259, 241] width 124 height 13
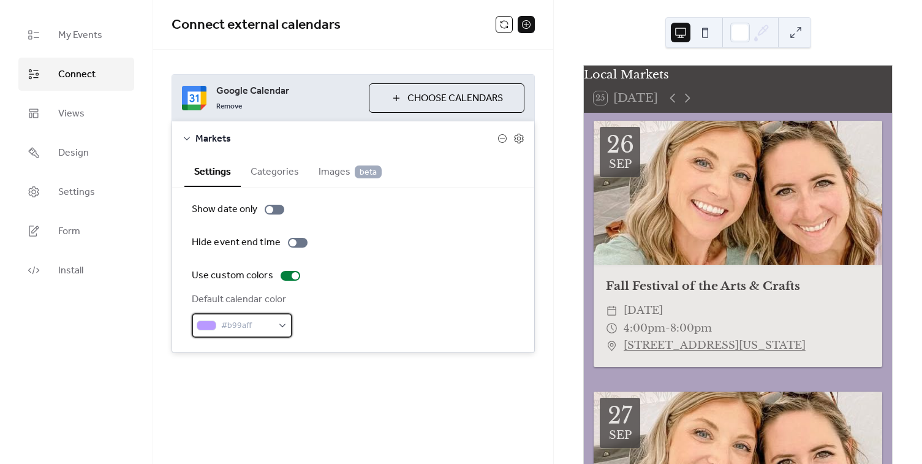
click at [239, 320] on span "#b99aff" at bounding box center [246, 325] width 51 height 15
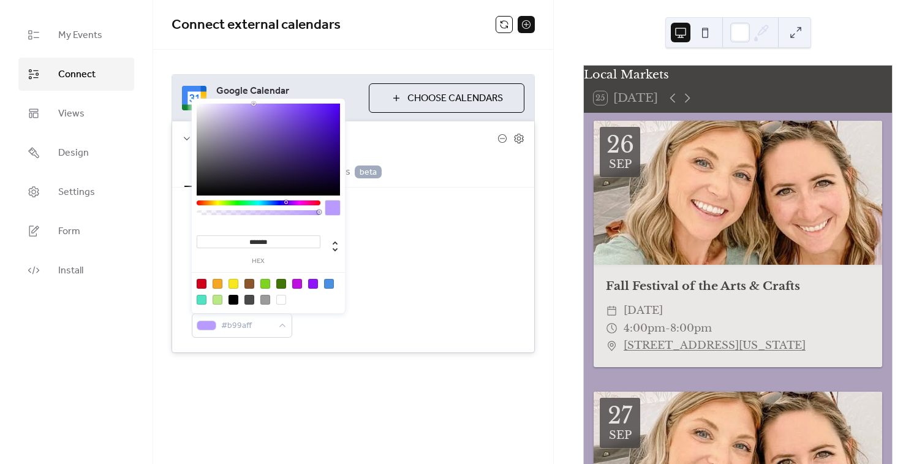
click at [265, 241] on input "*******" at bounding box center [259, 241] width 124 height 13
paste input
type input "*******"
click at [433, 282] on div "Use custom colors" at bounding box center [353, 275] width 323 height 15
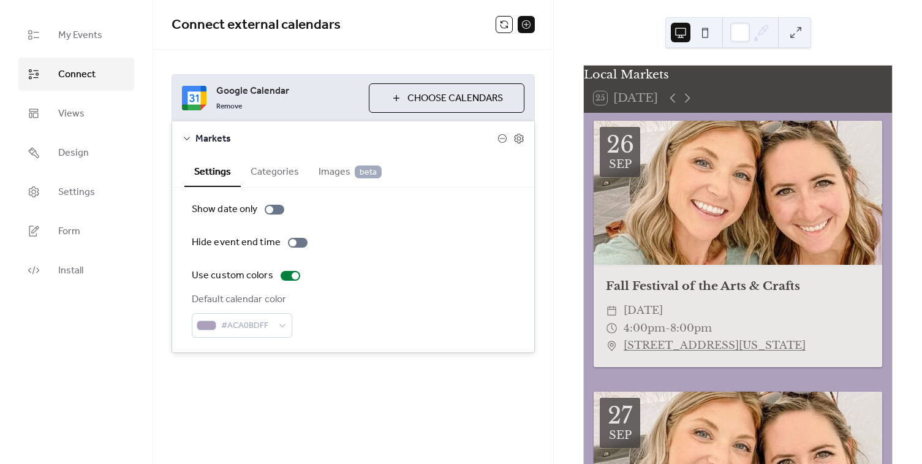
click at [268, 172] on button "Categories" at bounding box center [275, 171] width 68 height 30
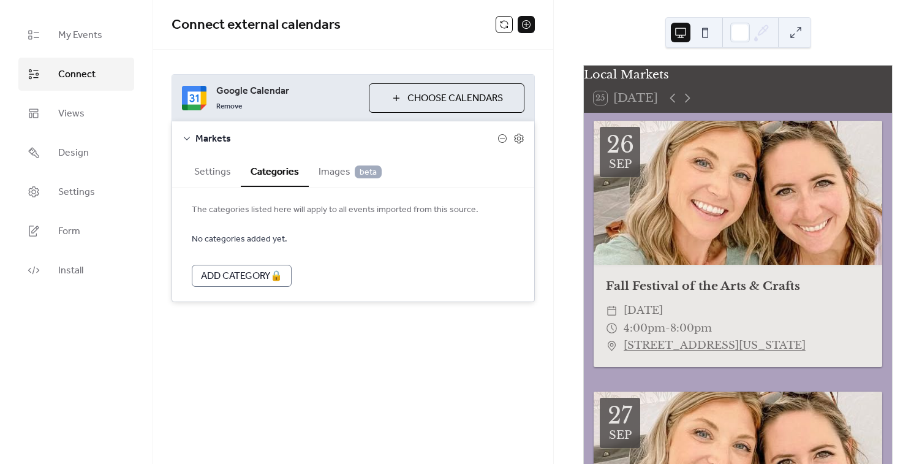
click at [215, 168] on button "Settings" at bounding box center [212, 171] width 56 height 30
